Goal: Information Seeking & Learning: Learn about a topic

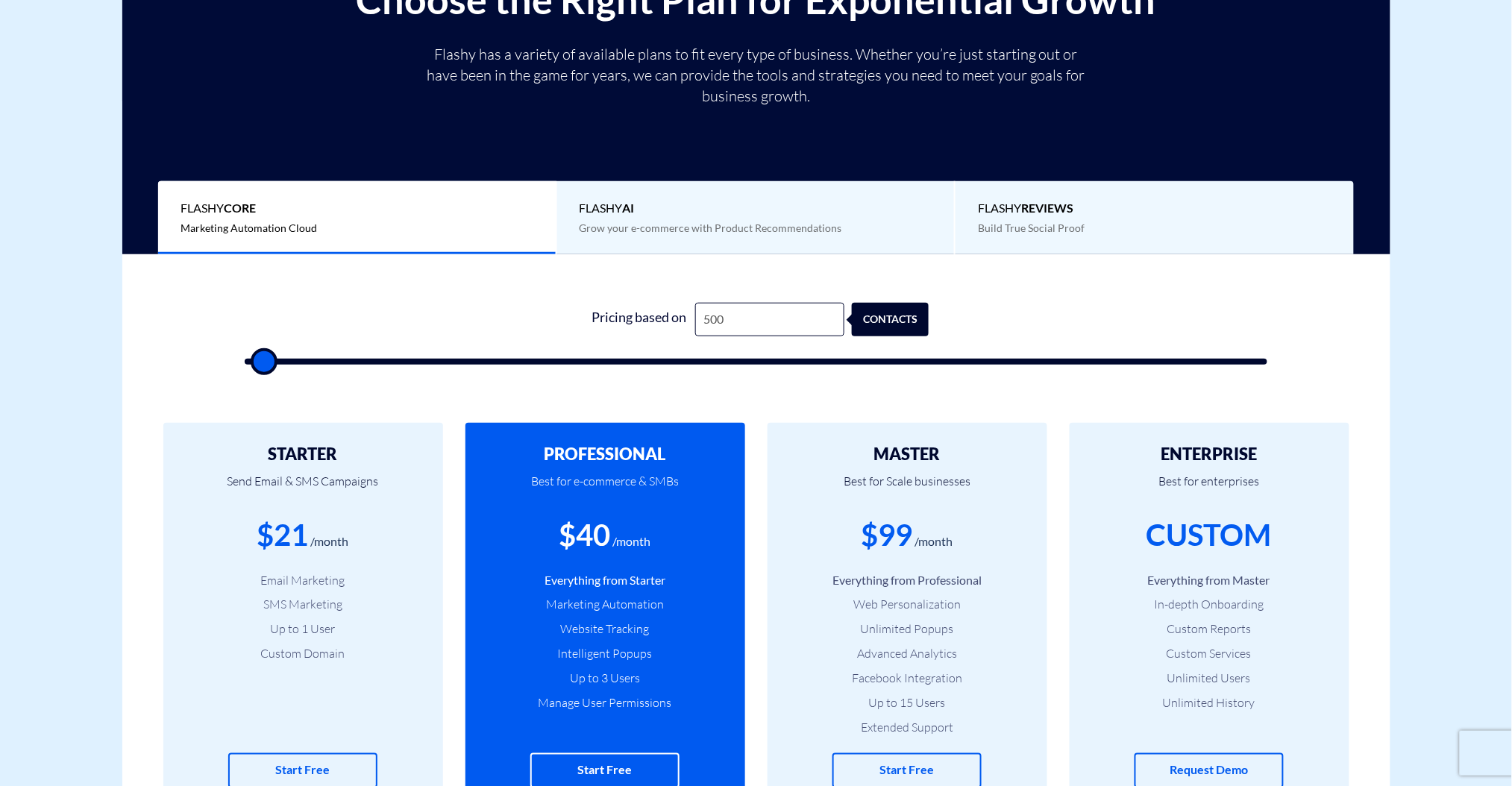
scroll to position [299, 0]
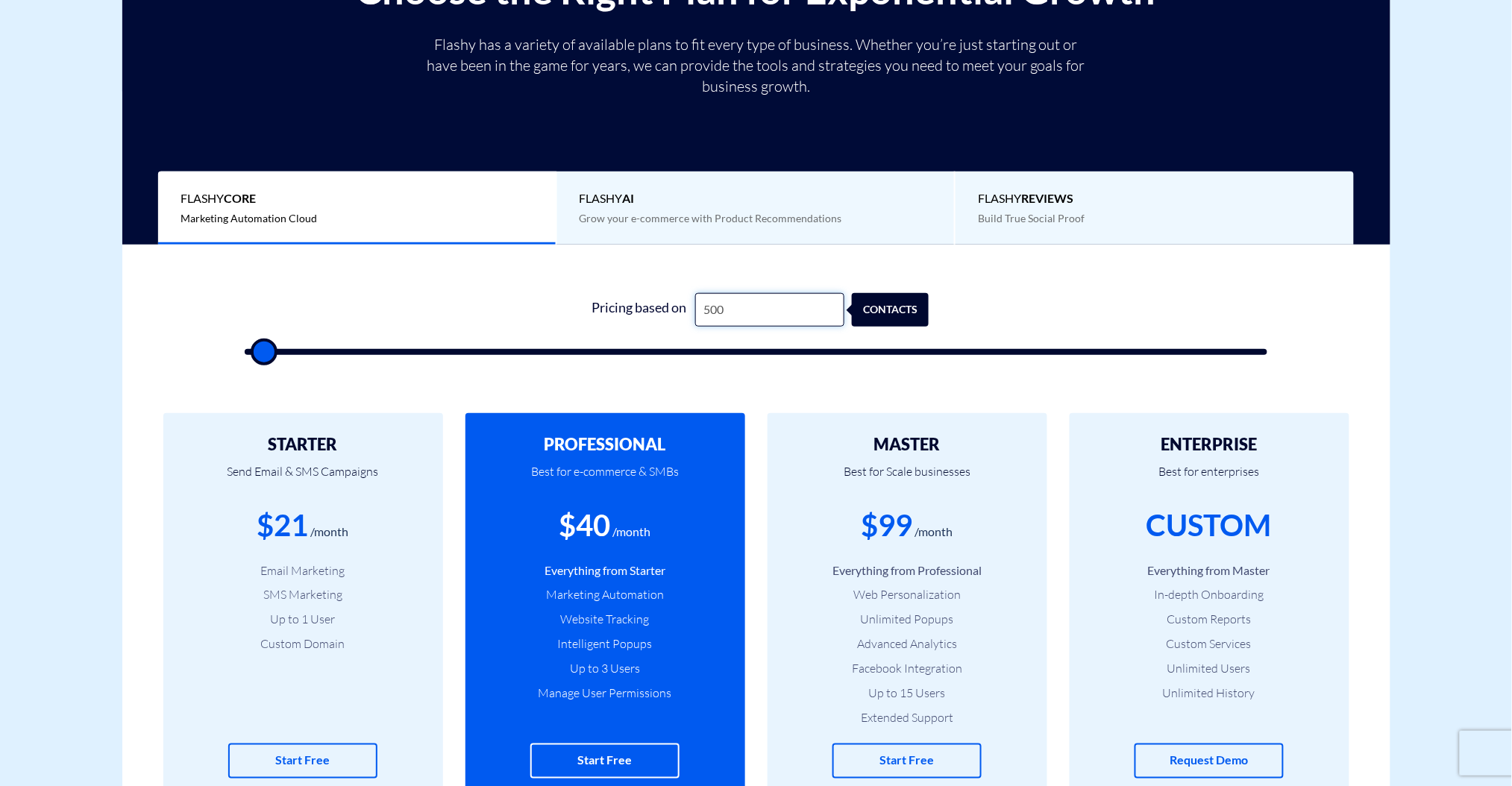
click at [777, 296] on input "500" at bounding box center [769, 310] width 149 height 34
drag, startPoint x: 764, startPoint y: 304, endPoint x: 615, endPoint y: 315, distance: 149.4
click at [615, 315] on div "Pricing based on 500 contacts" at bounding box center [756, 310] width 346 height 34
type input "1"
type input "500"
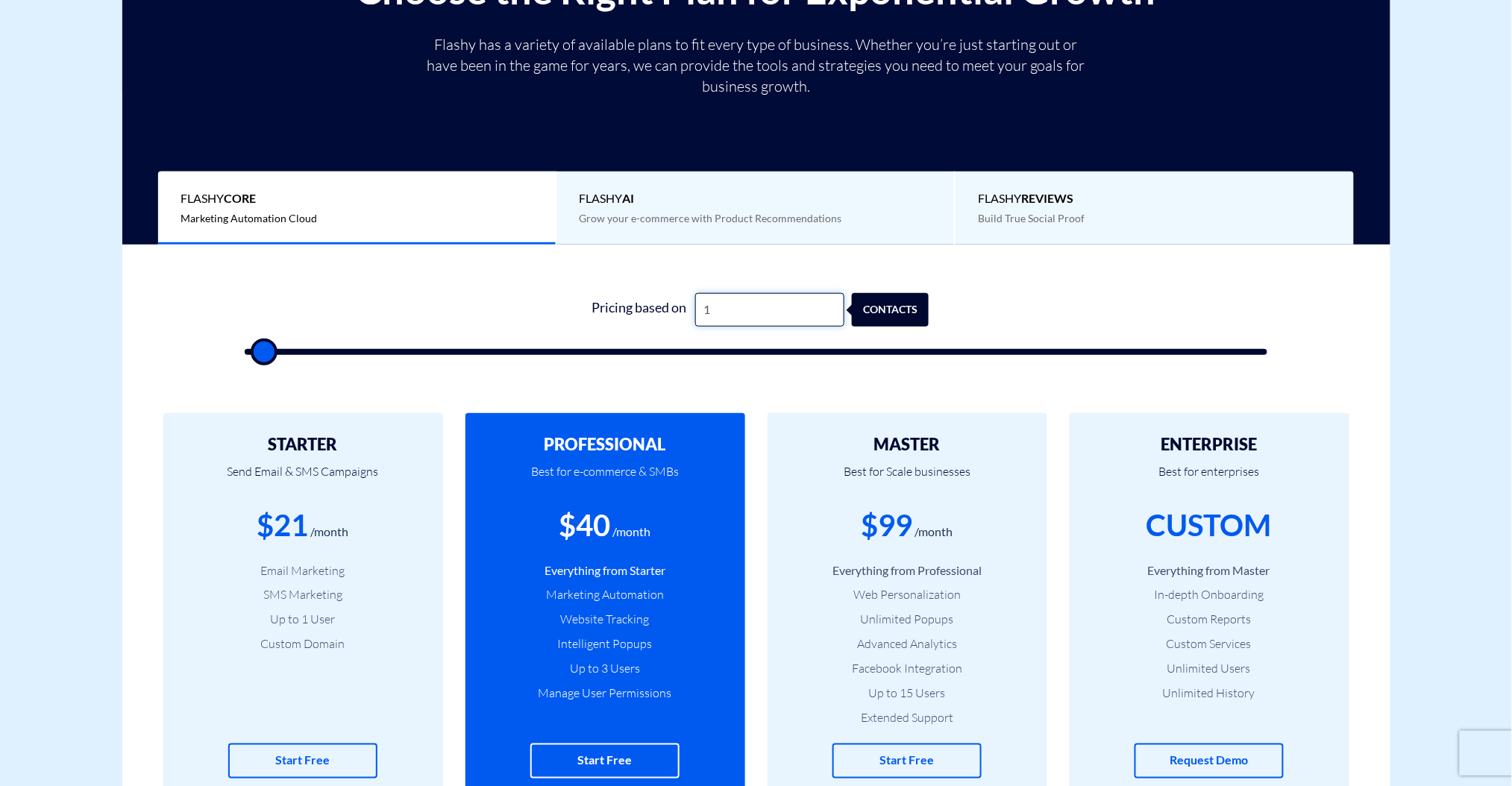
type input "10"
type input "500"
type input "100"
type input "500"
type input "1,000"
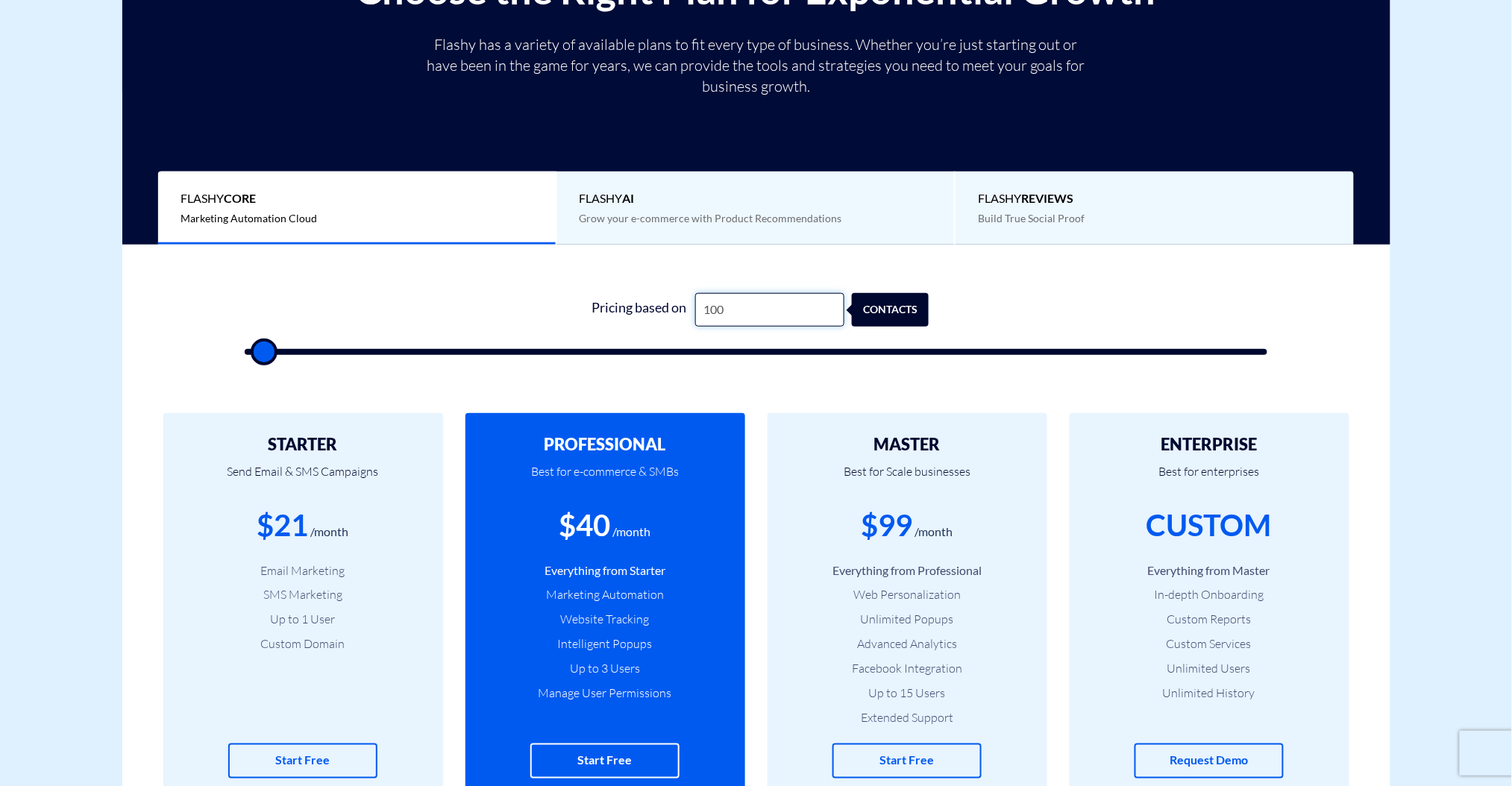
type input "1000"
drag, startPoint x: 749, startPoint y: 316, endPoint x: 682, endPoint y: 316, distance: 67.0
click at [682, 316] on div "Pricing based on 1,000 contacts" at bounding box center [756, 310] width 346 height 34
type input "2"
type input "500"
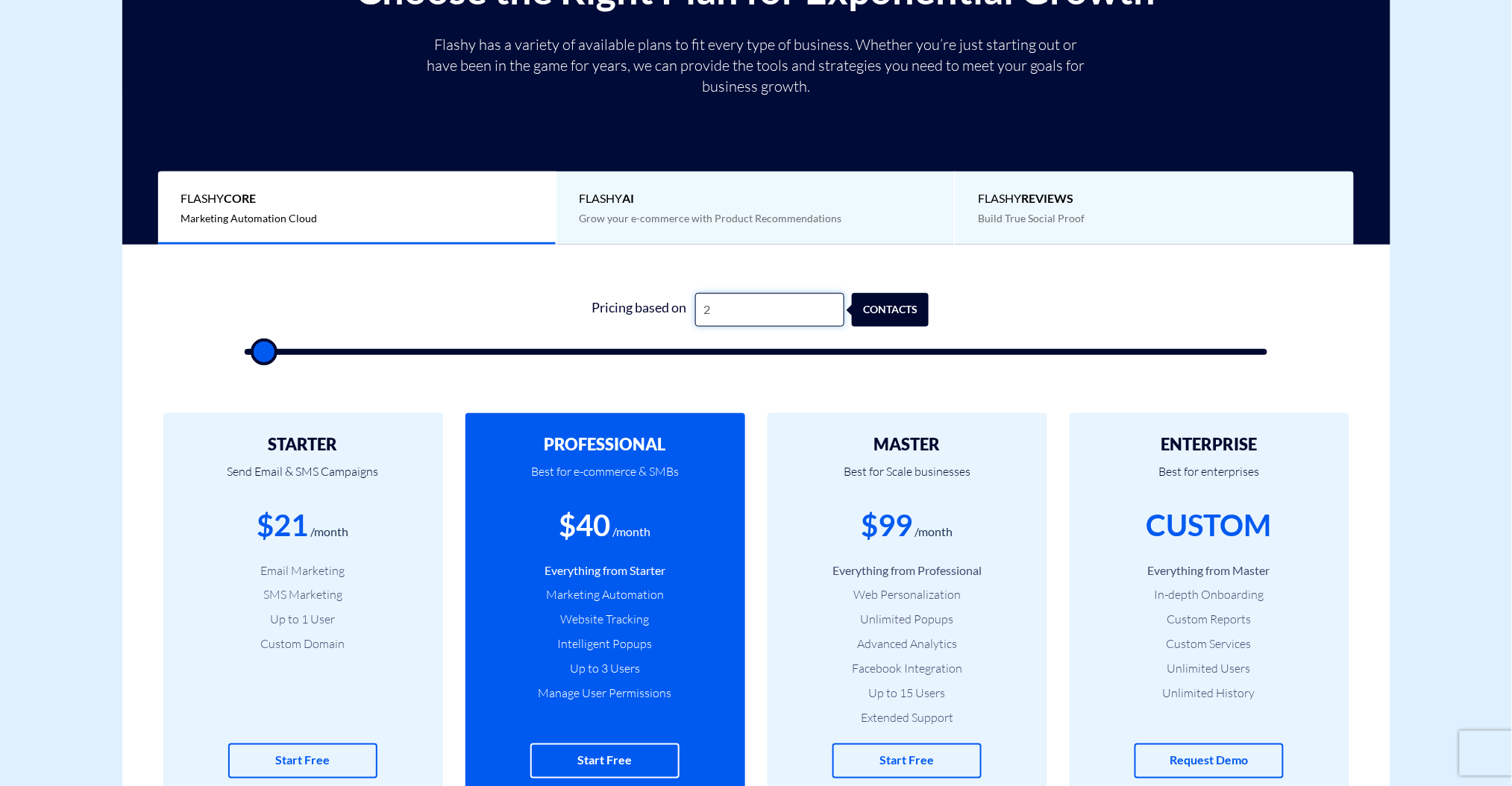
type input "20"
type input "500"
type input "200"
type input "500"
type input "2,000"
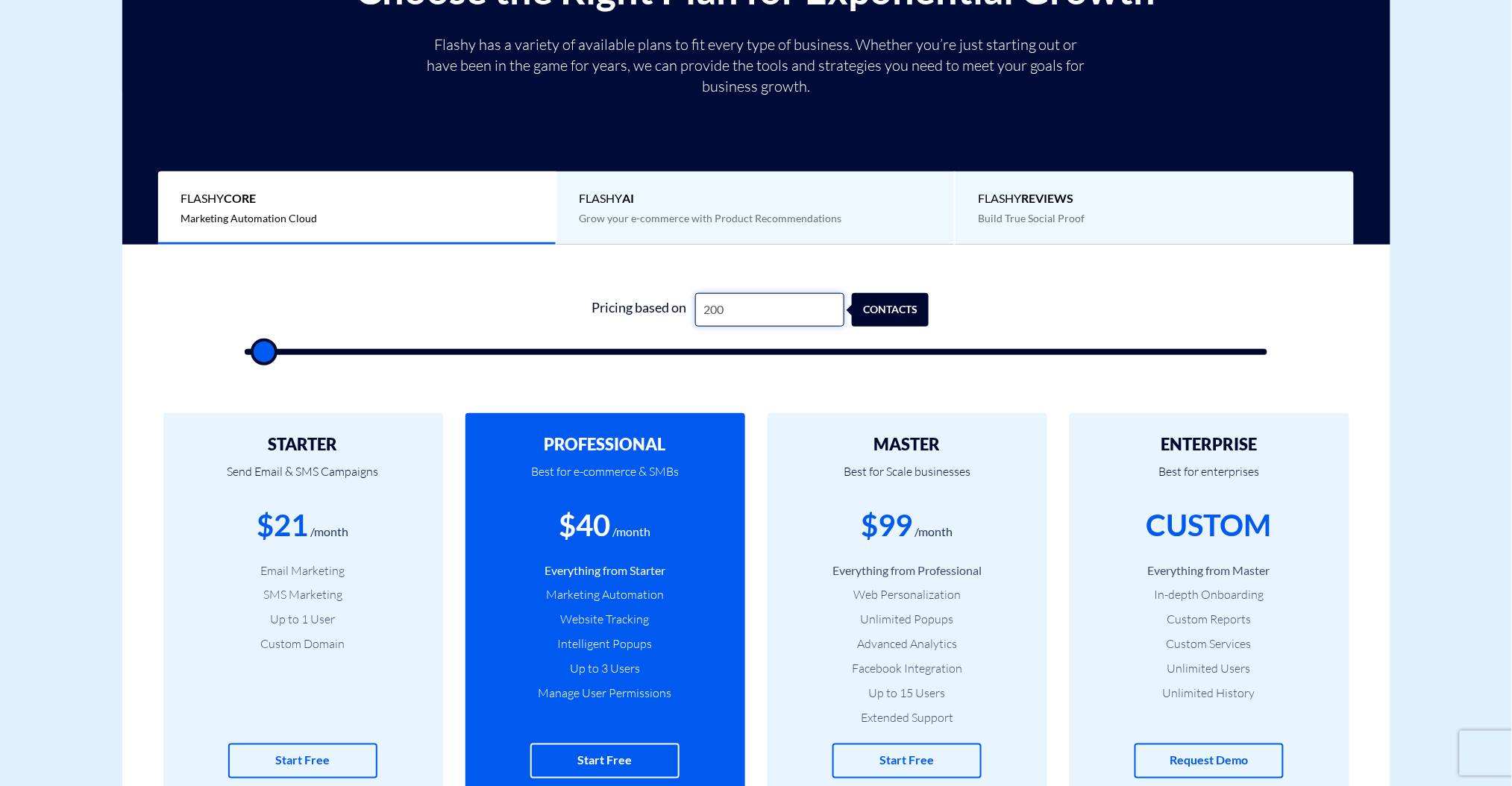
type input "2000"
type input "2,000"
drag, startPoint x: 473, startPoint y: 314, endPoint x: 690, endPoint y: 312, distance: 217.0
click at [690, 312] on form "0 Pricing based on 2,000 contacts" at bounding box center [756, 324] width 1023 height 62
click at [690, 312] on div "Pricing based on" at bounding box center [639, 310] width 112 height 34
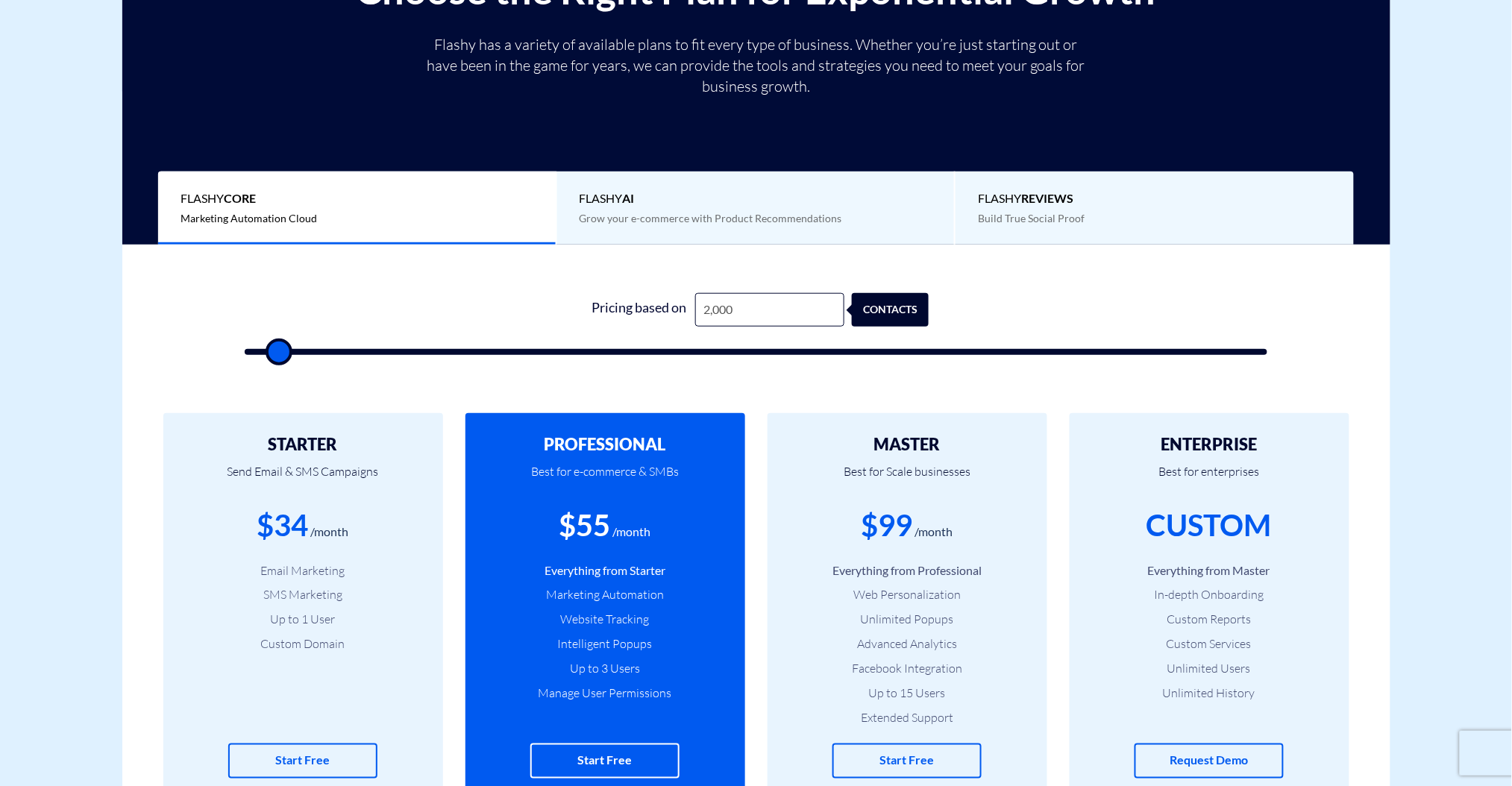
drag, startPoint x: 923, startPoint y: 308, endPoint x: 861, endPoint y: 312, distance: 62.1
click at [861, 312] on div "contacts" at bounding box center [898, 310] width 77 height 34
